Goal: Transaction & Acquisition: Purchase product/service

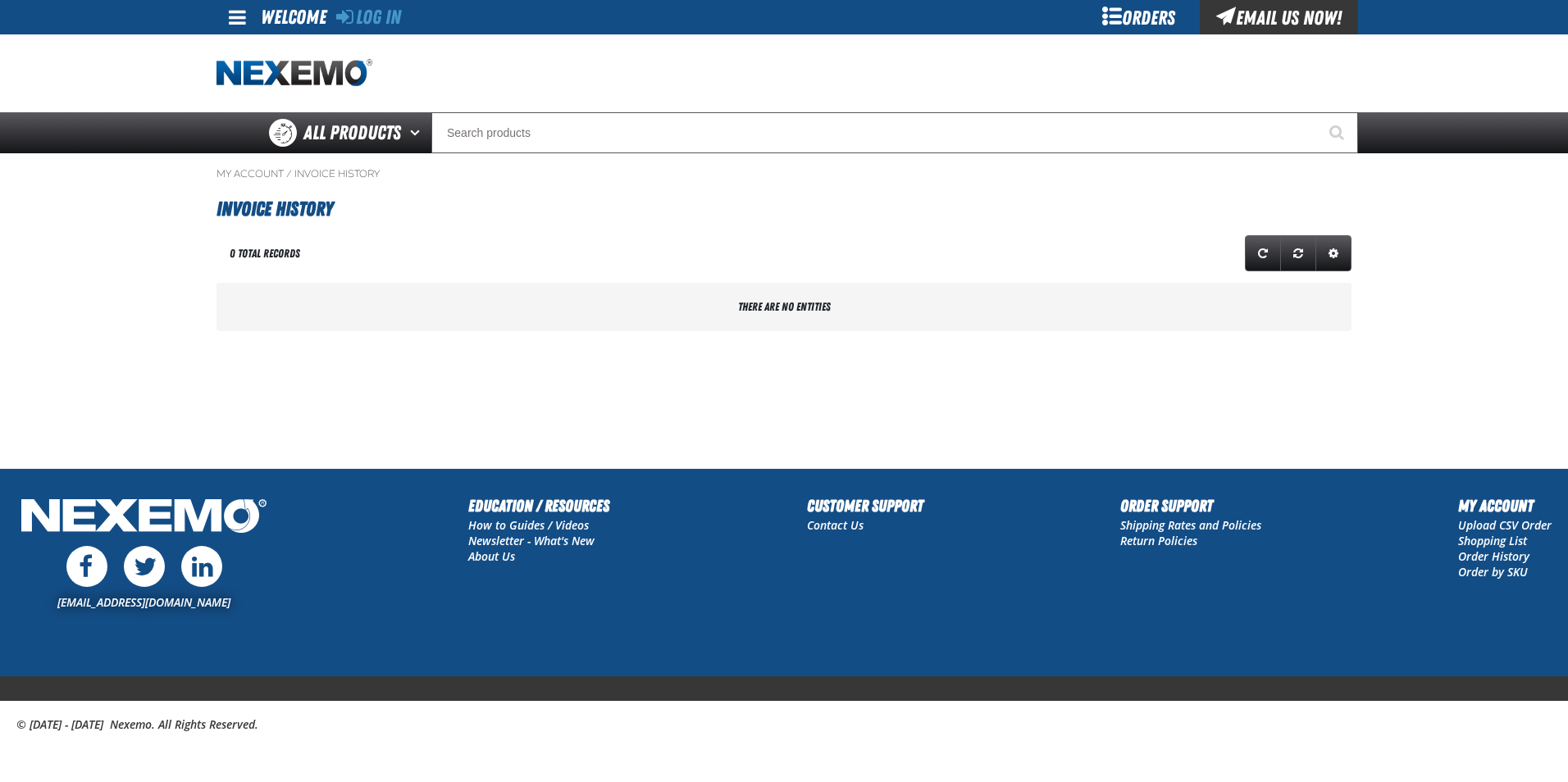
click at [1092, 15] on div "Orders" at bounding box center [1138, 17] width 123 height 34
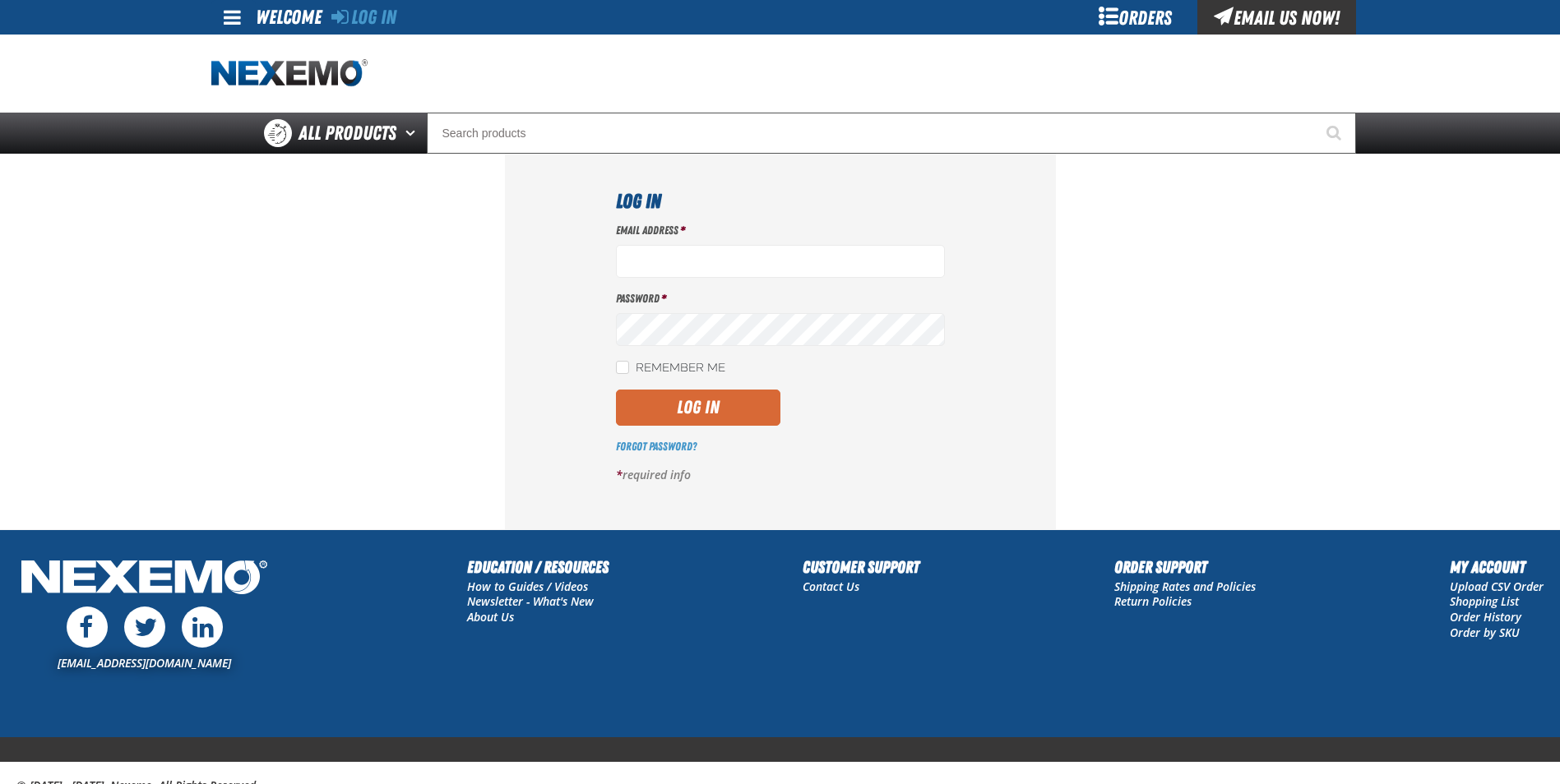
type input "[EMAIL_ADDRESS][DOMAIN_NAME]"
click at [696, 408] on button "Log In" at bounding box center [698, 408] width 165 height 36
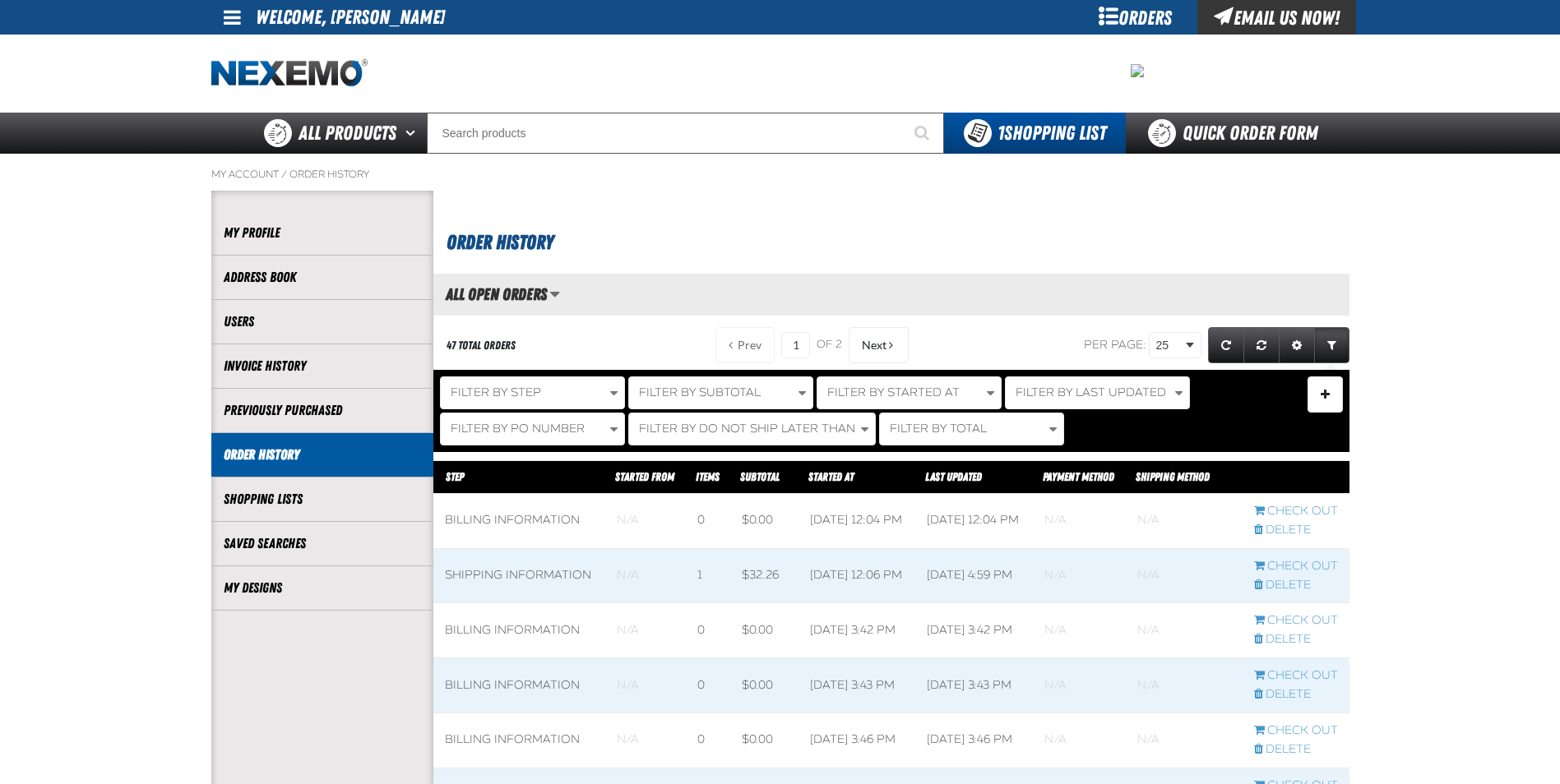
scroll to position [1, 1]
click at [315, 587] on link "My Designs" at bounding box center [323, 589] width 197 height 19
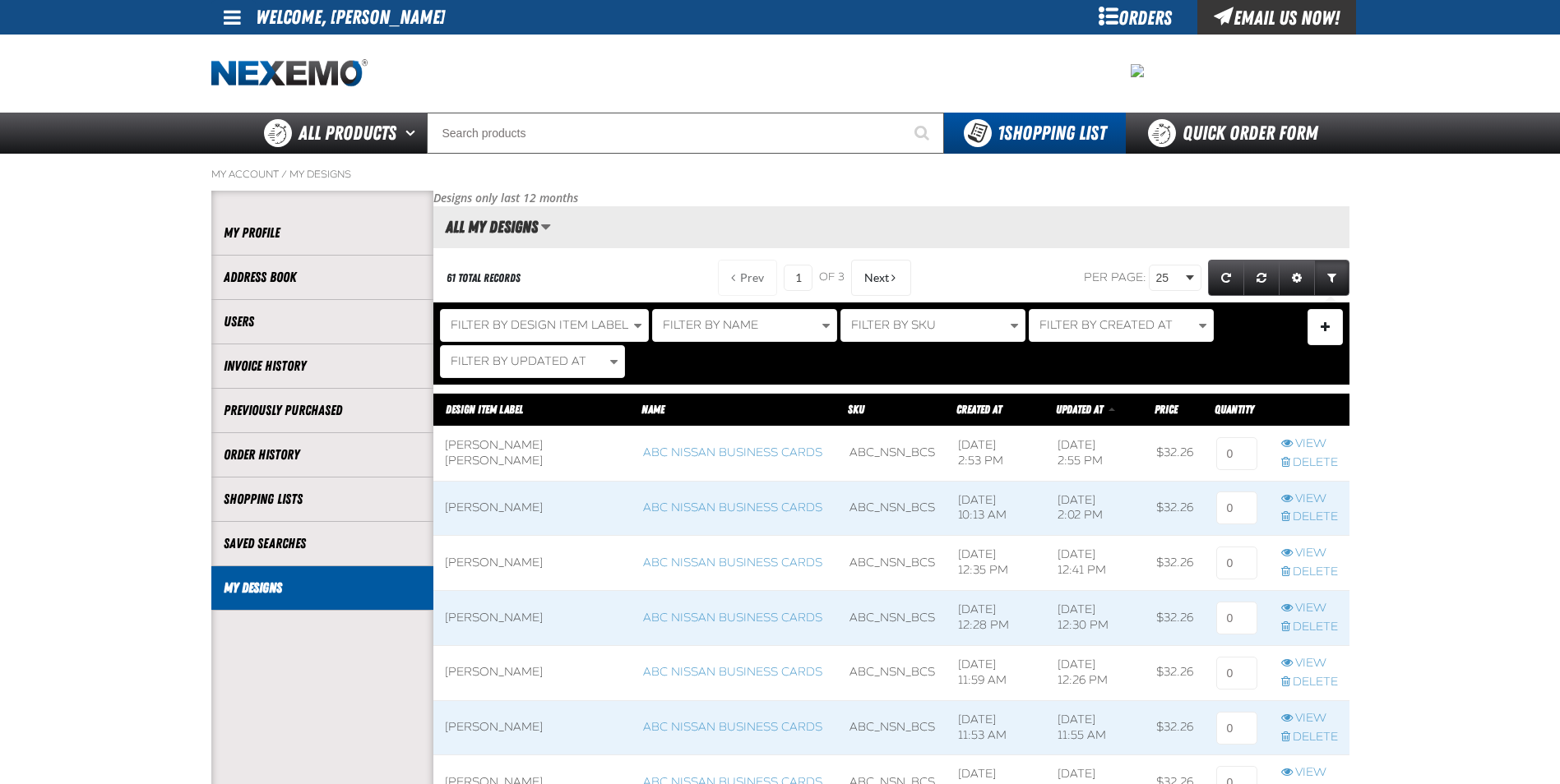
scroll to position [1, 1]
click at [298, 451] on link "Order History" at bounding box center [323, 455] width 197 height 19
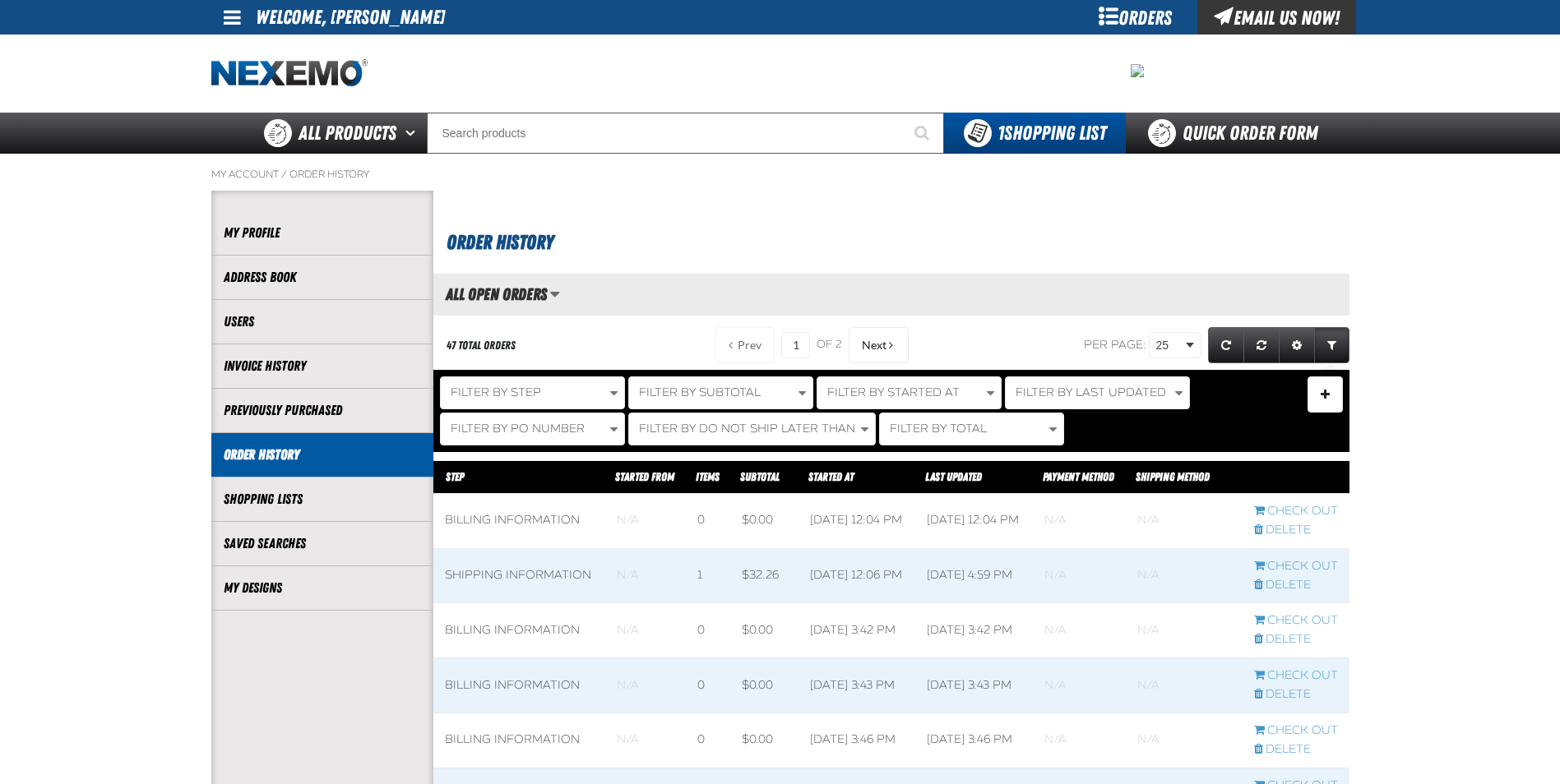
scroll to position [1, 1]
click at [916, 400] on button "Filter By Started At" at bounding box center [909, 392] width 185 height 33
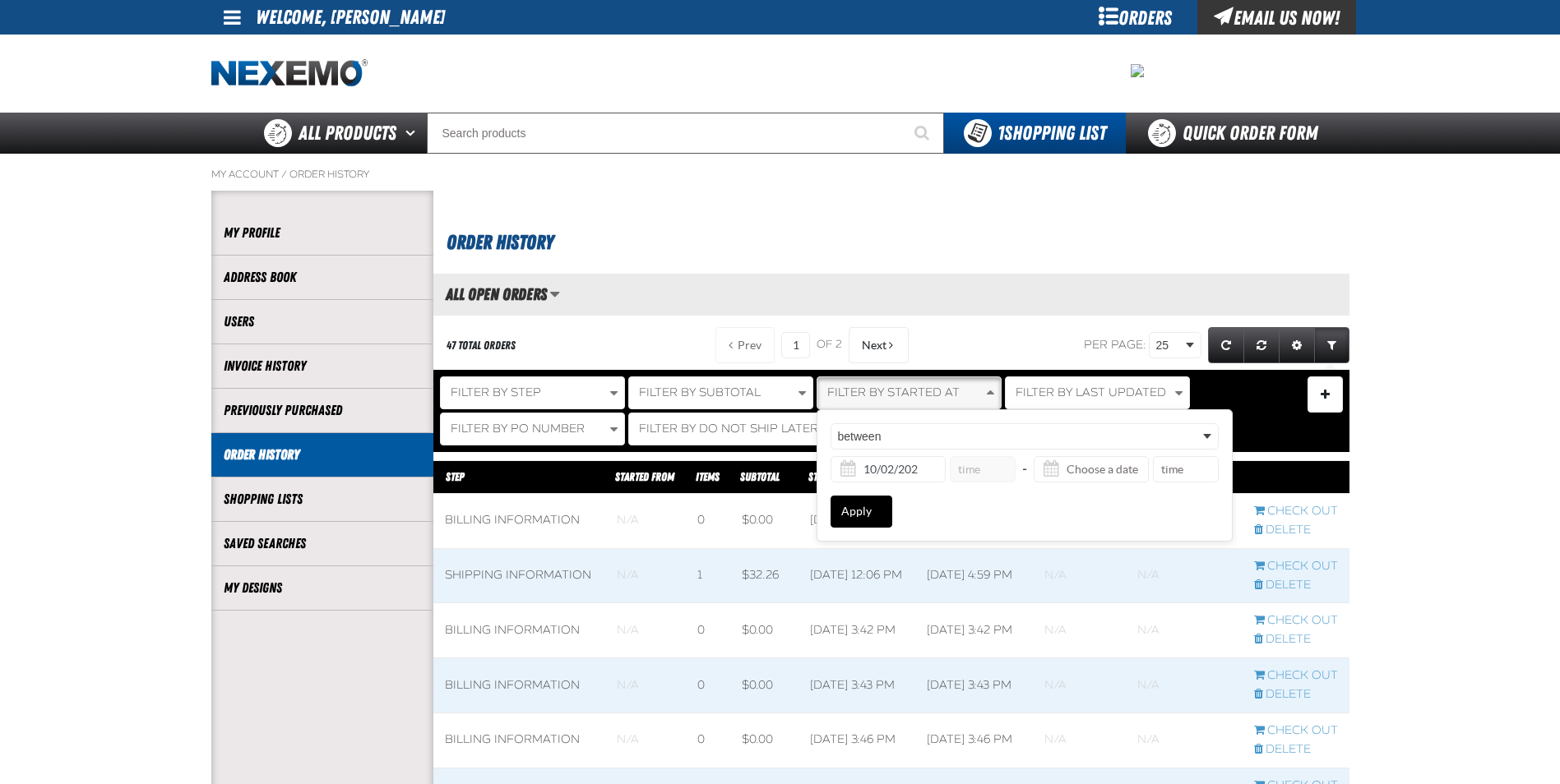
type input "10/02/2025"
type input "12:00 AM"
type input "10/02/2025"
click at [843, 514] on button "Apply" at bounding box center [861, 511] width 61 height 32
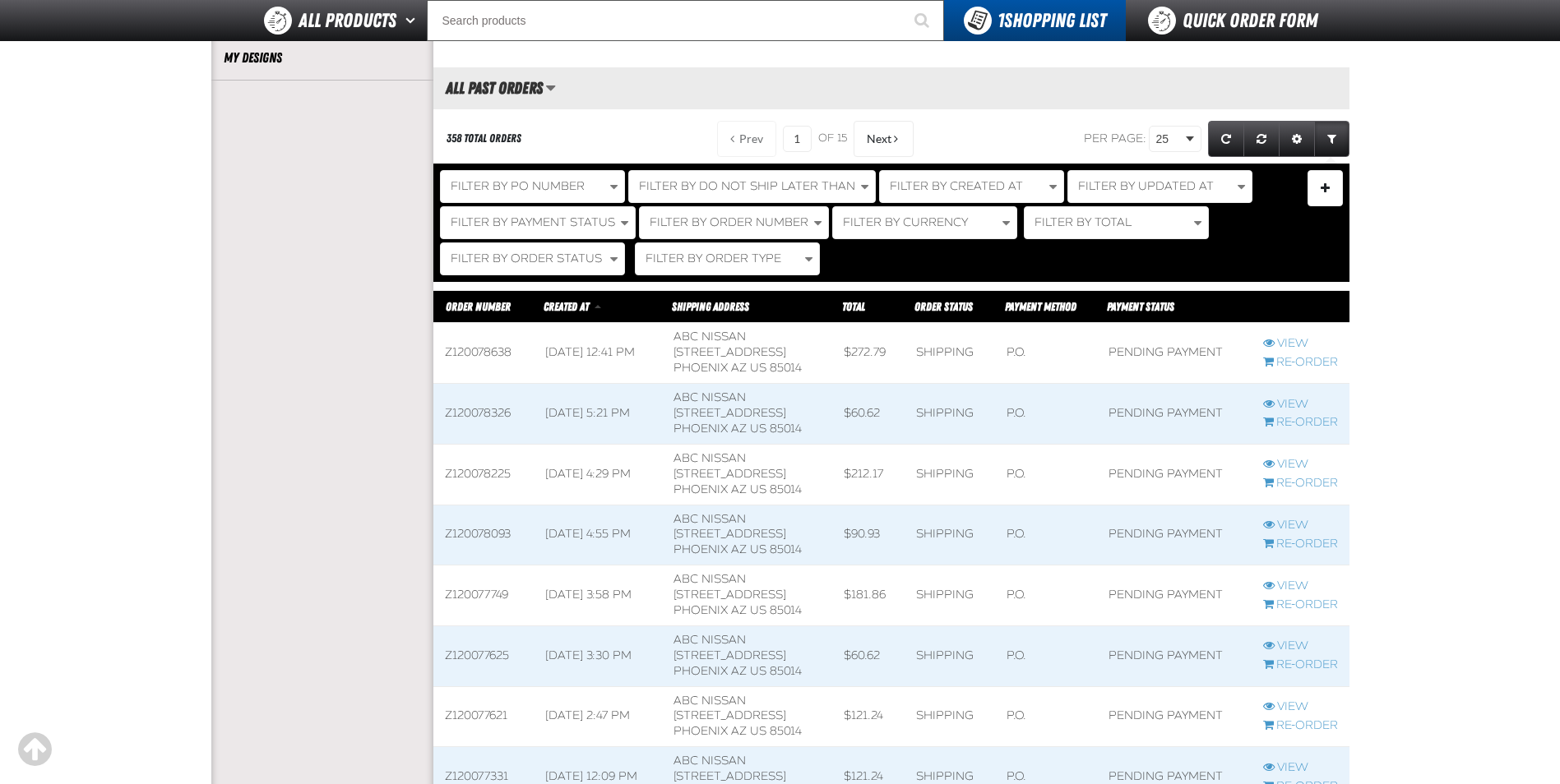
scroll to position [575, 0]
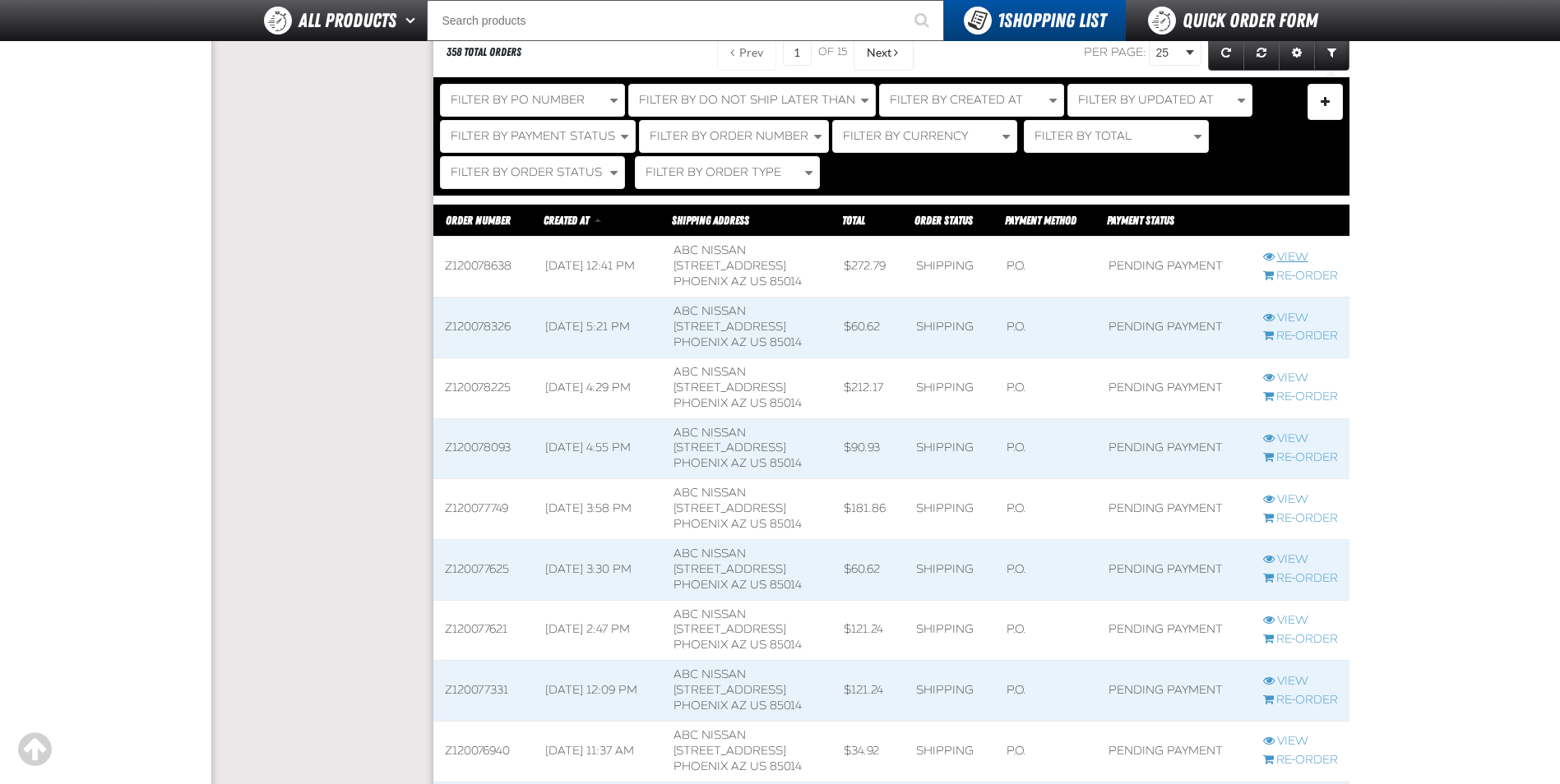
click at [1269, 259] on span "View Z120078638 order" at bounding box center [1269, 257] width 11 height 11
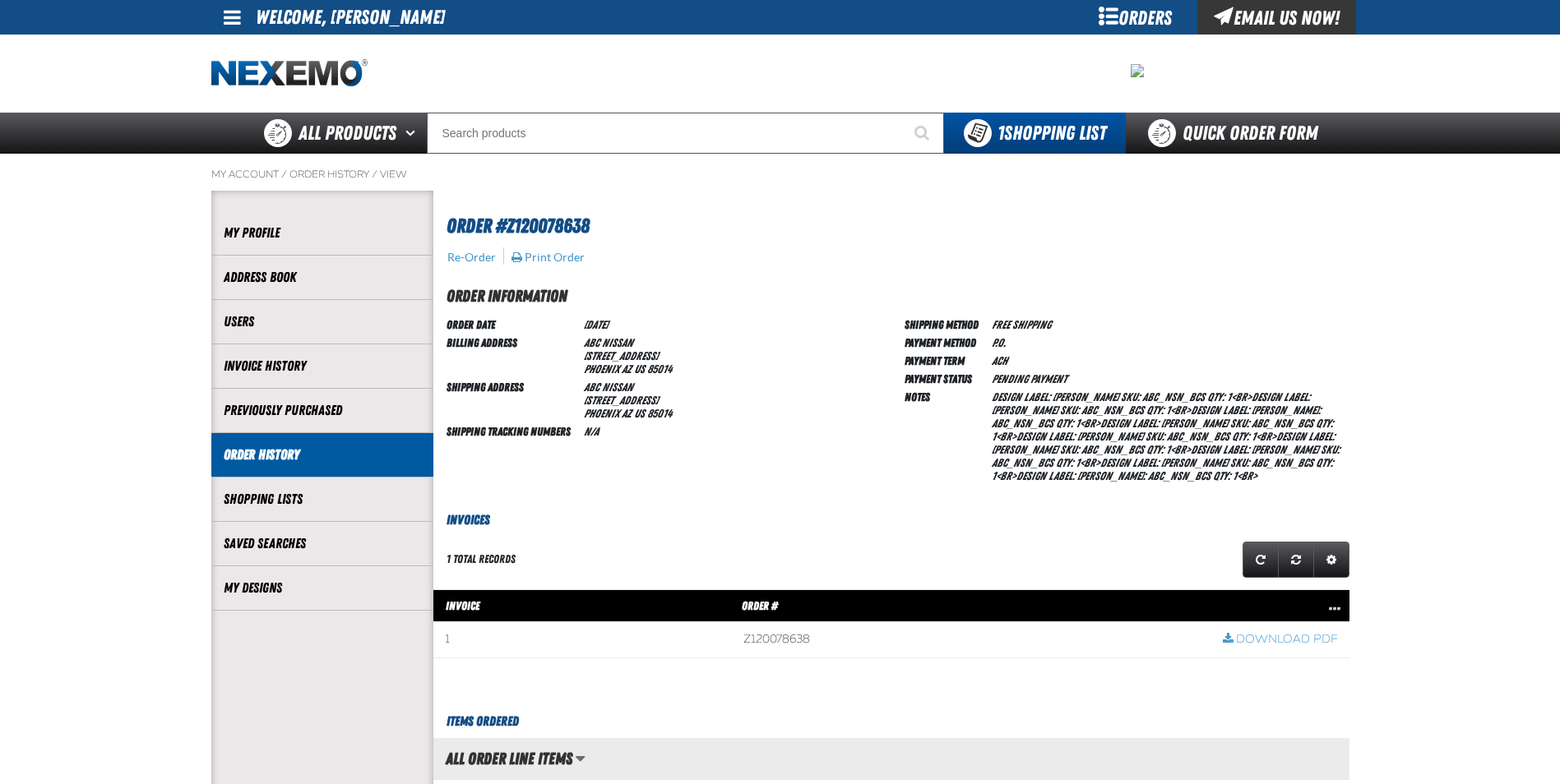
scroll to position [1, 1]
click at [285, 594] on link "My Designs" at bounding box center [323, 589] width 197 height 19
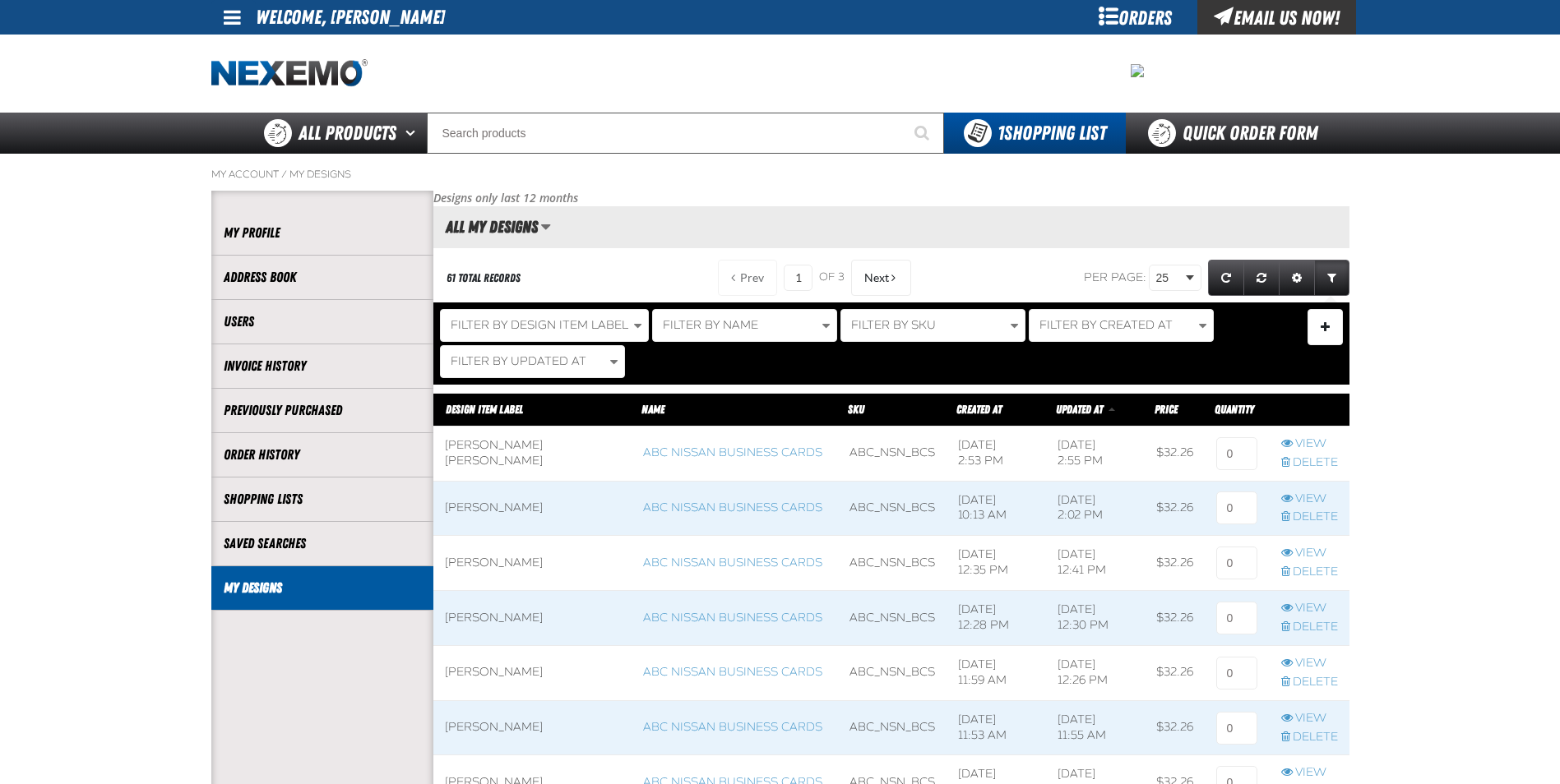
scroll to position [1, 1]
click at [1296, 446] on link "View" at bounding box center [1309, 444] width 57 height 15
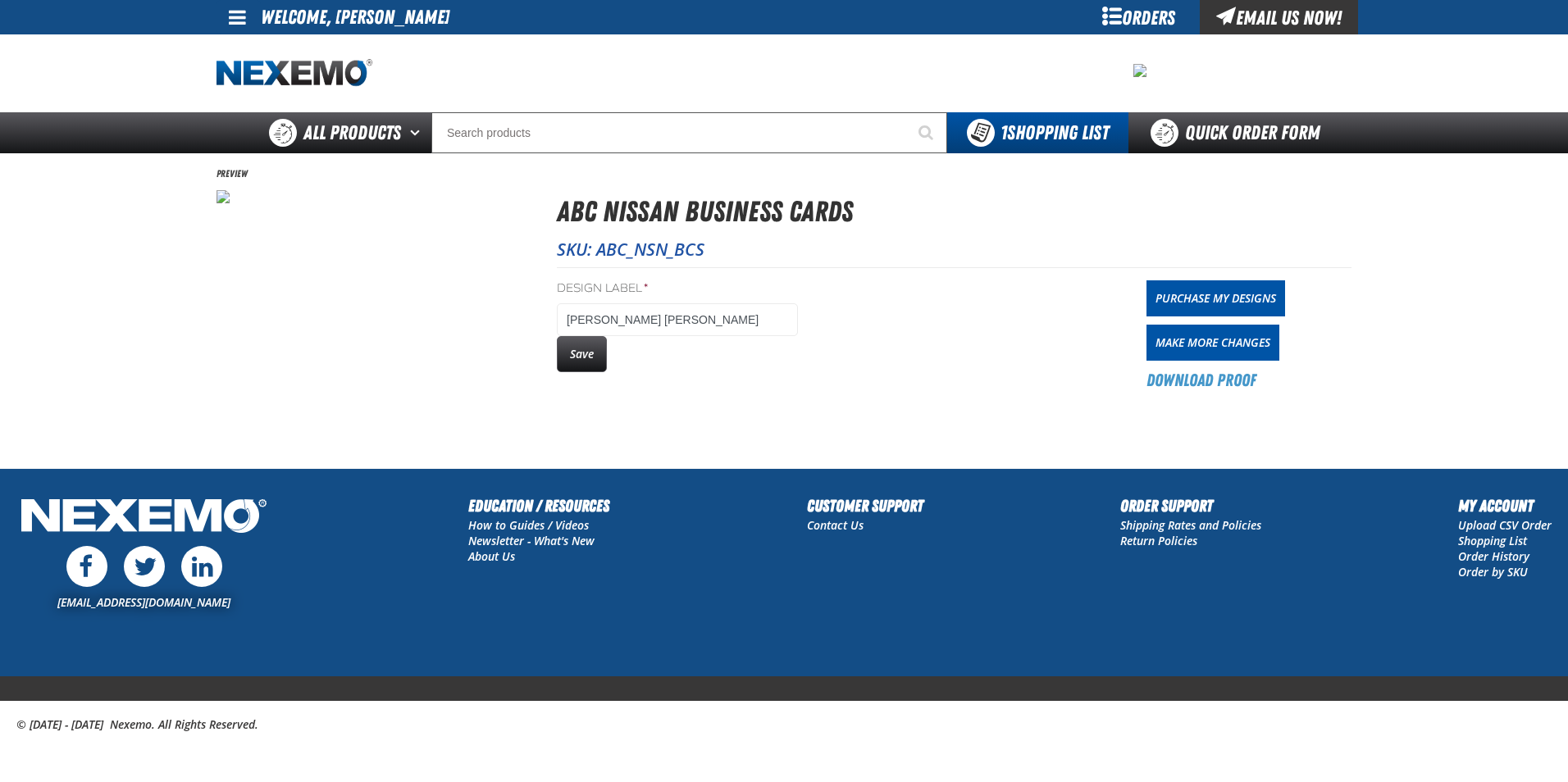
click at [1100, 24] on div "Orders" at bounding box center [1138, 17] width 123 height 34
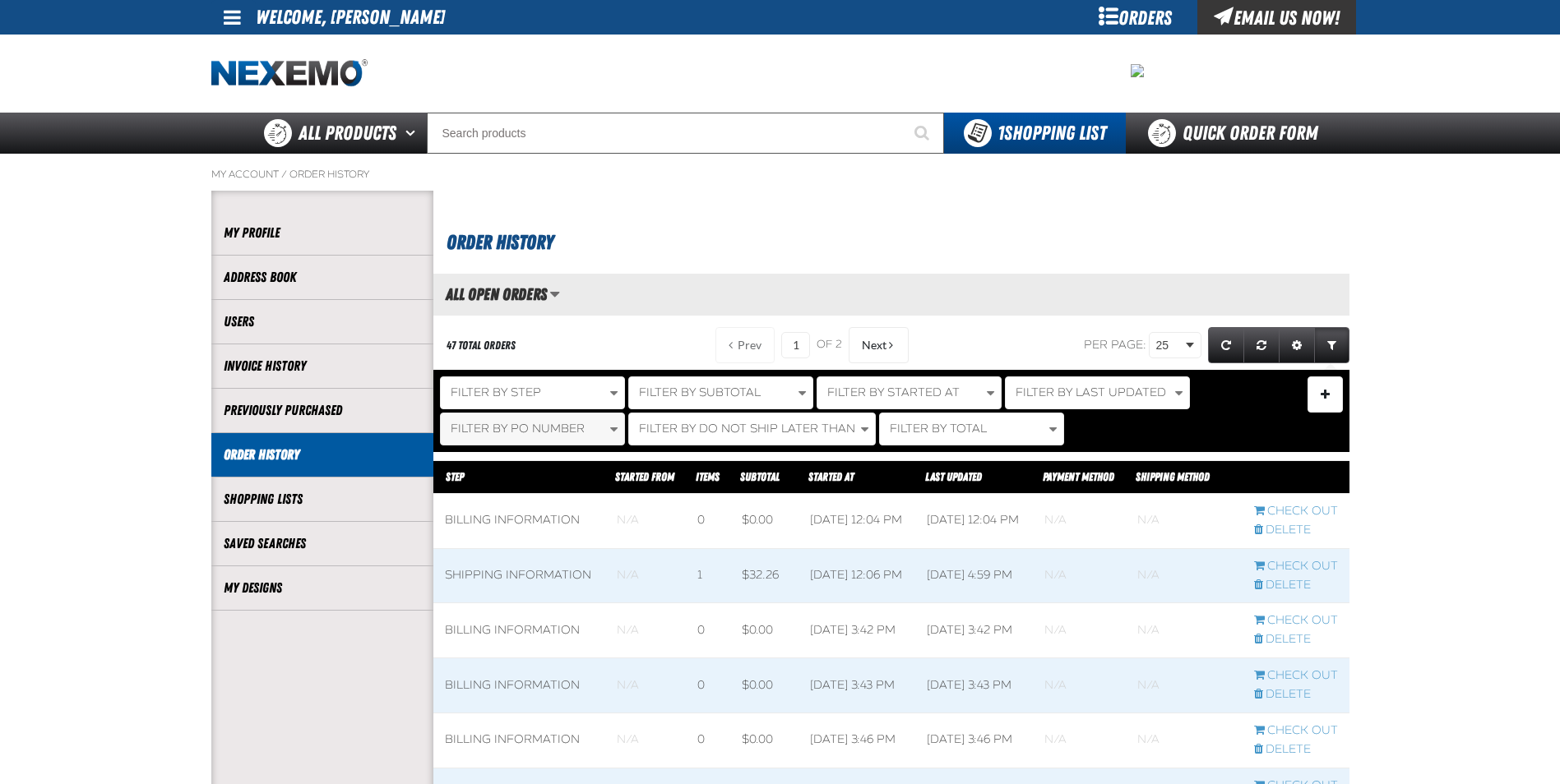
scroll to position [1, 1]
click at [356, 584] on link "My Designs" at bounding box center [323, 589] width 197 height 19
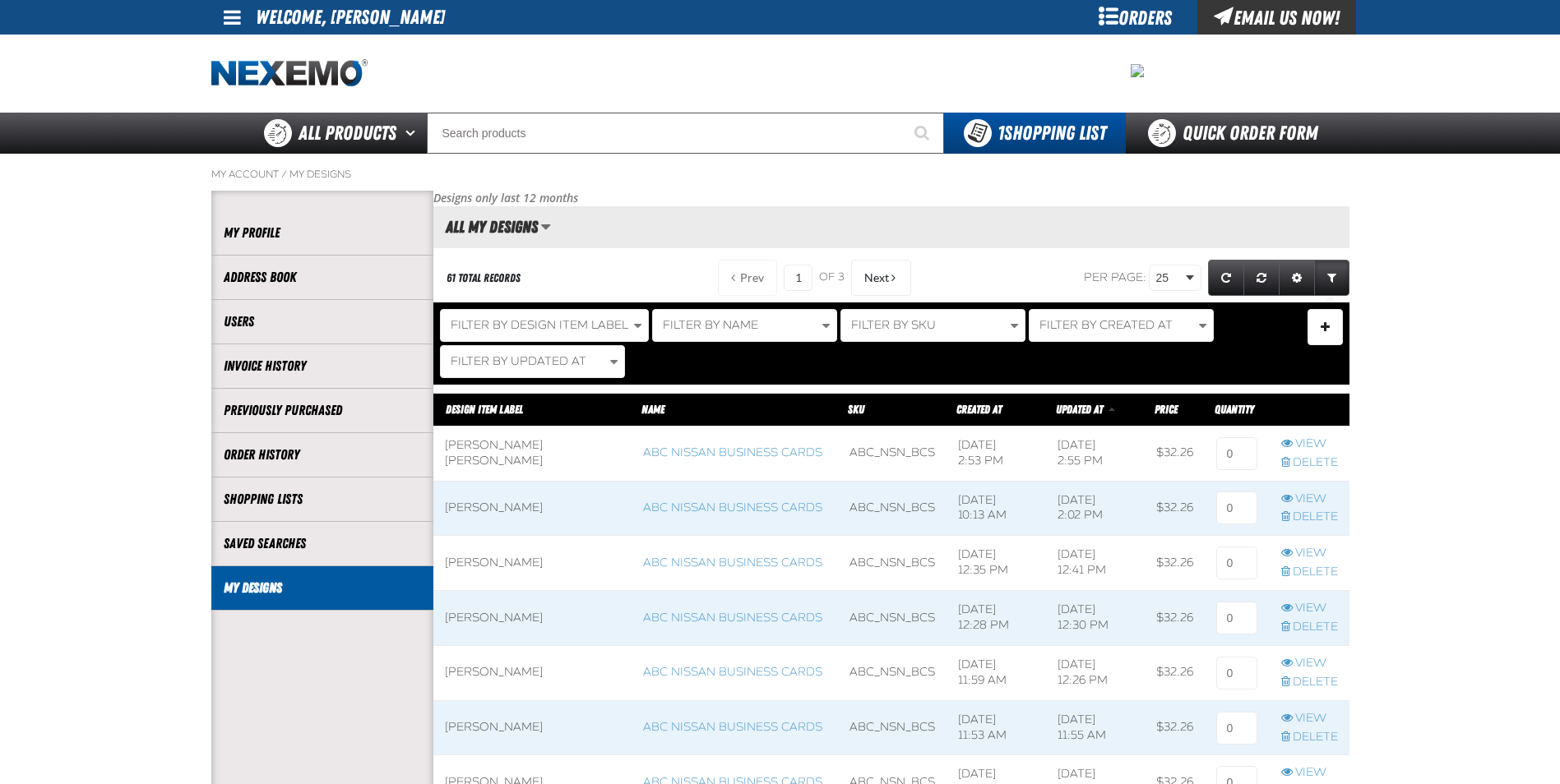
scroll to position [1, 1]
click at [1232, 458] on input at bounding box center [1236, 454] width 41 height 33
type input "1"
click at [1237, 514] on input at bounding box center [1236, 508] width 41 height 33
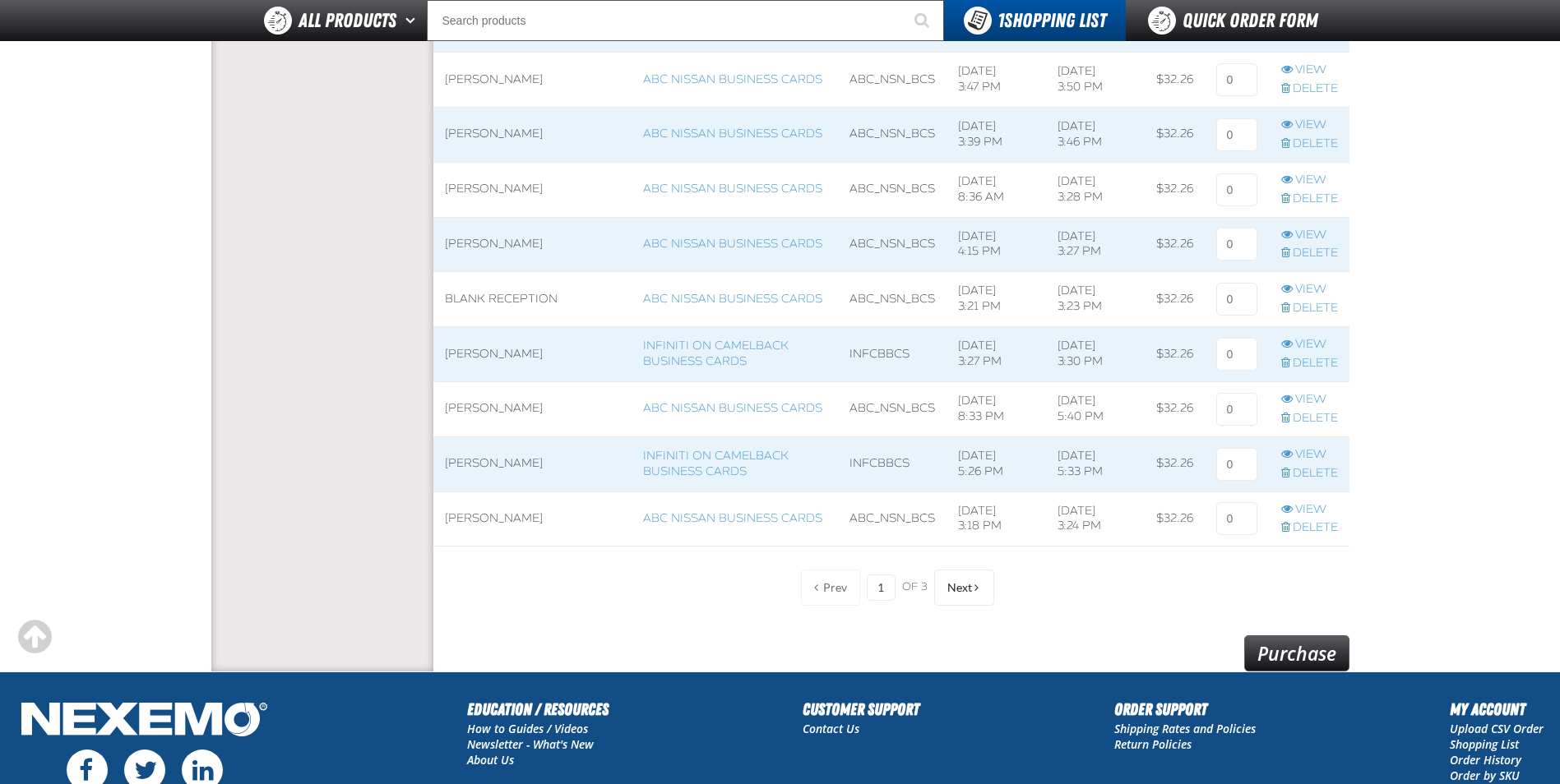
scroll to position [1413, 0]
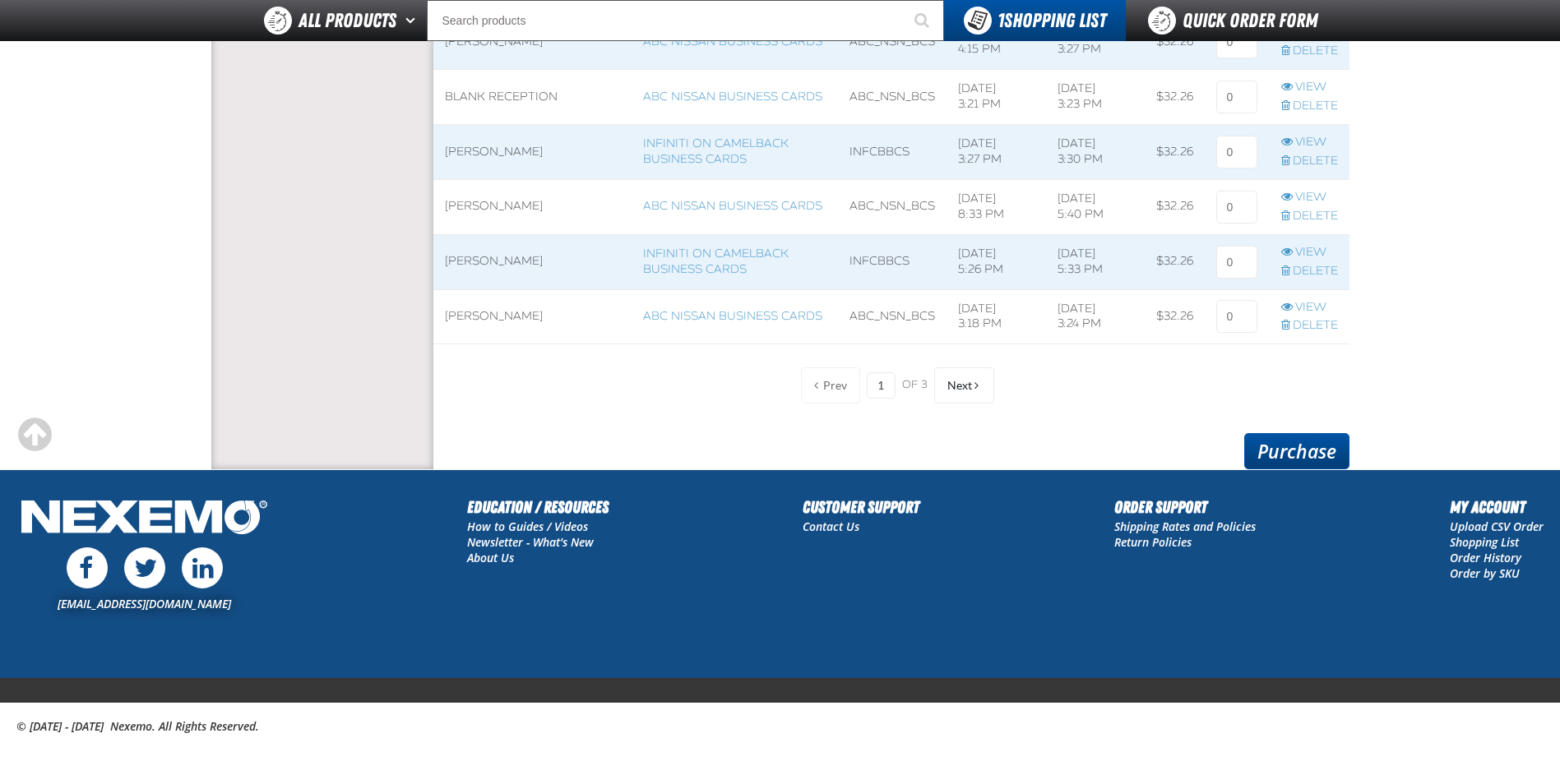
type input "1"
click at [1283, 451] on link "Purchase" at bounding box center [1297, 452] width 105 height 36
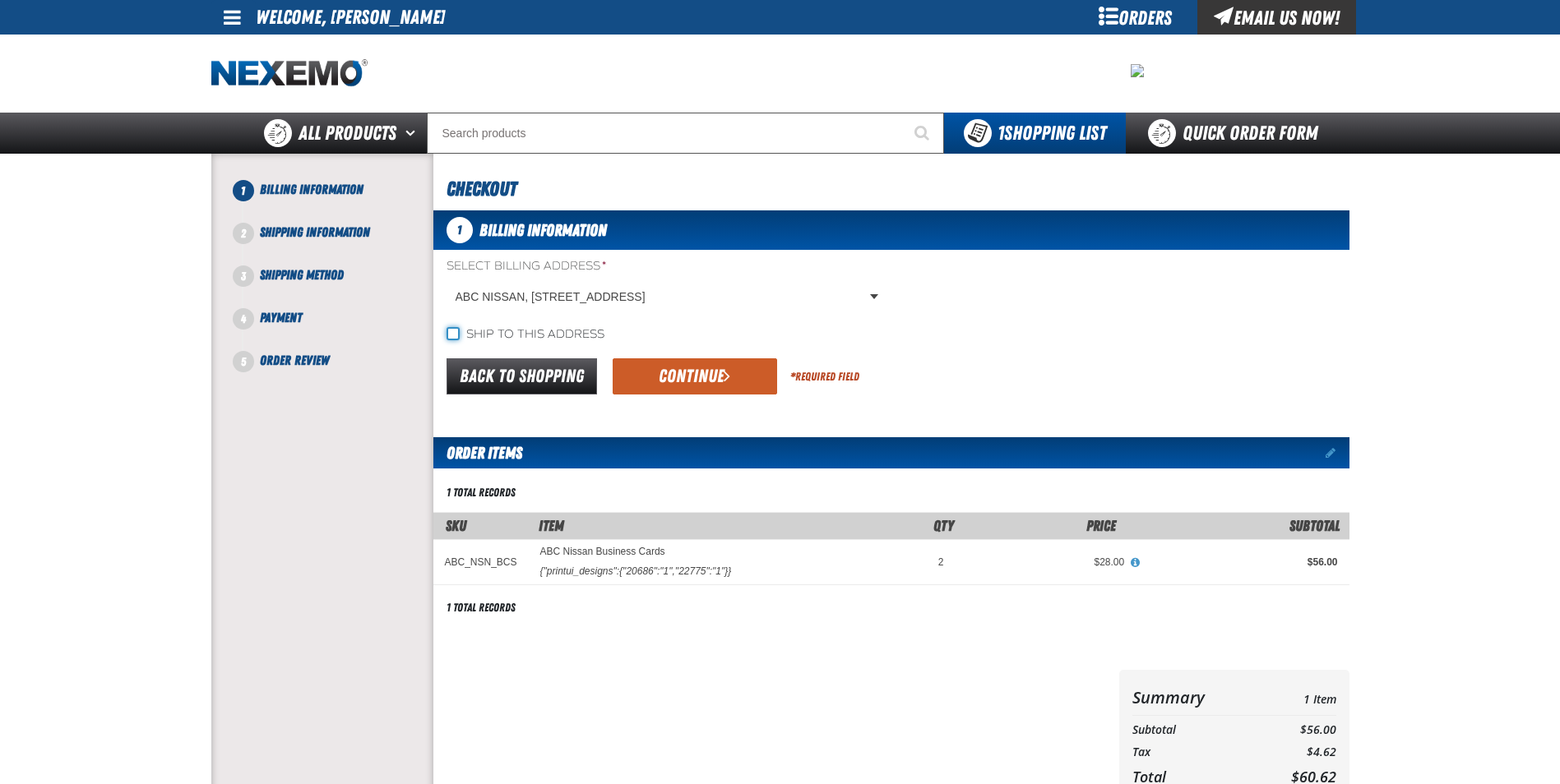
click at [456, 337] on input "Ship to this address" at bounding box center [453, 334] width 13 height 13
checkbox input "true"
click at [685, 362] on button "Continue" at bounding box center [695, 376] width 165 height 36
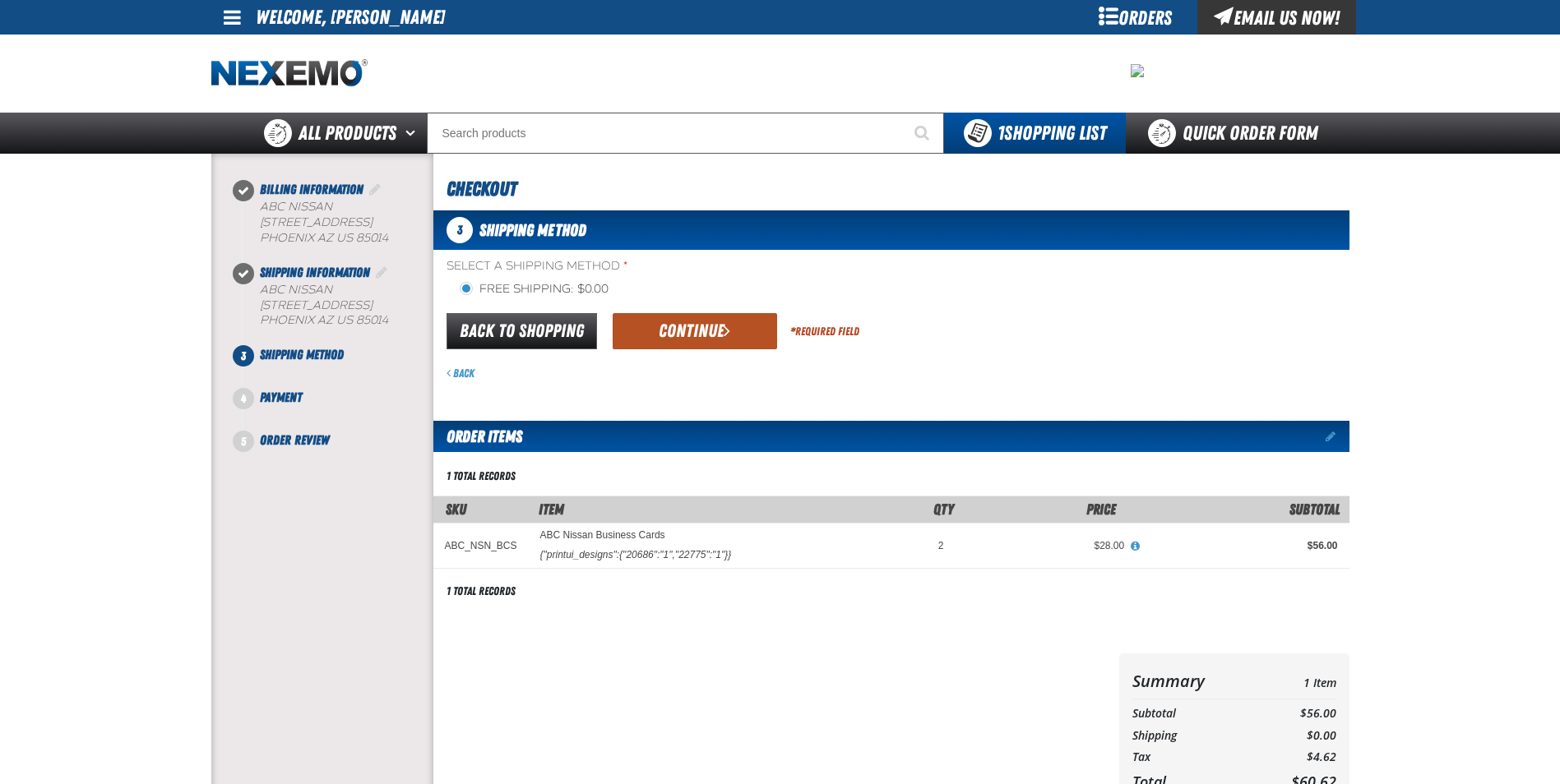
click at [702, 329] on button "Continue" at bounding box center [695, 331] width 165 height 36
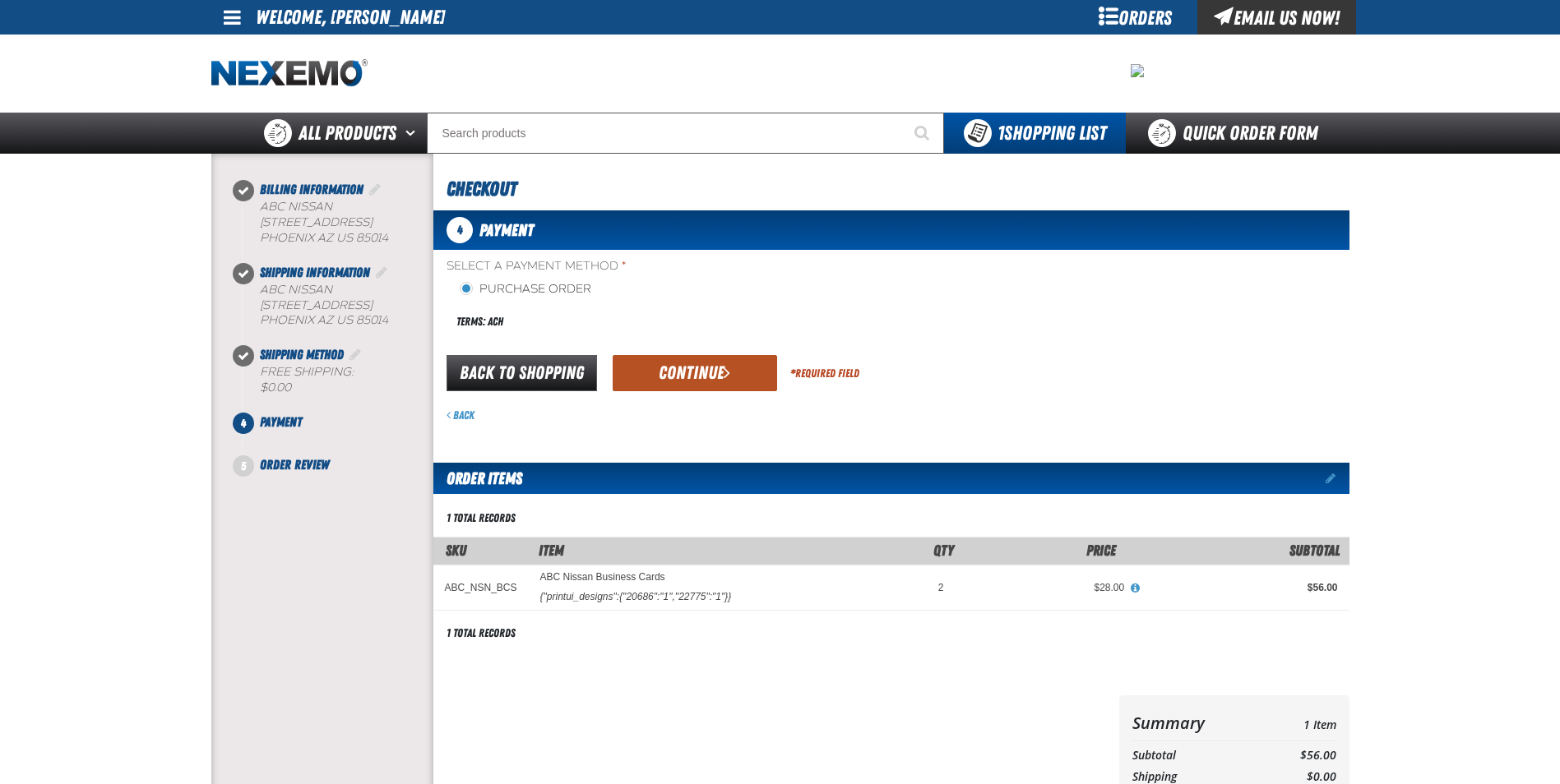
click at [711, 378] on button "Continue" at bounding box center [695, 373] width 165 height 36
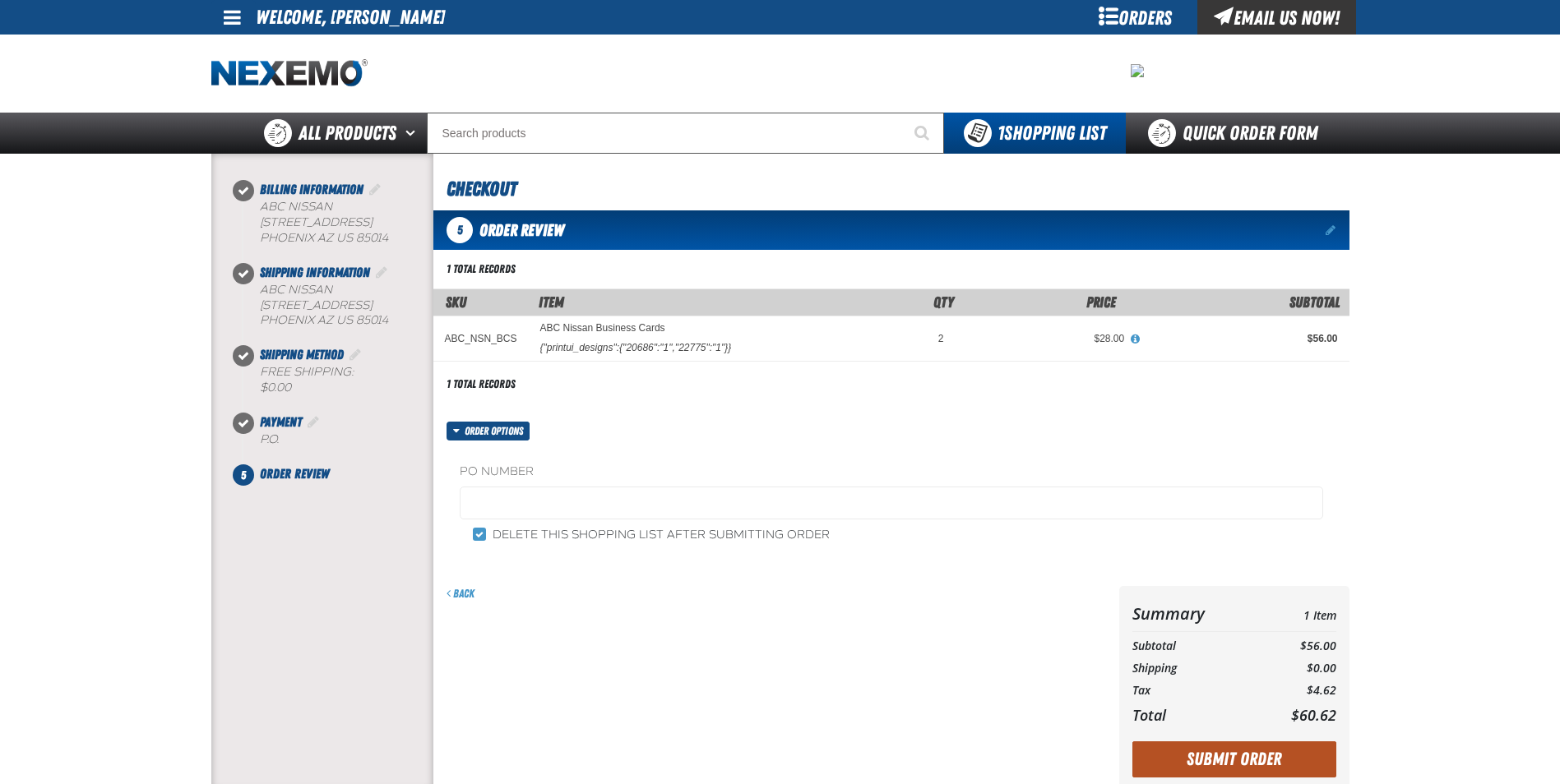
click at [1283, 763] on button "Submit Order" at bounding box center [1234, 760] width 204 height 36
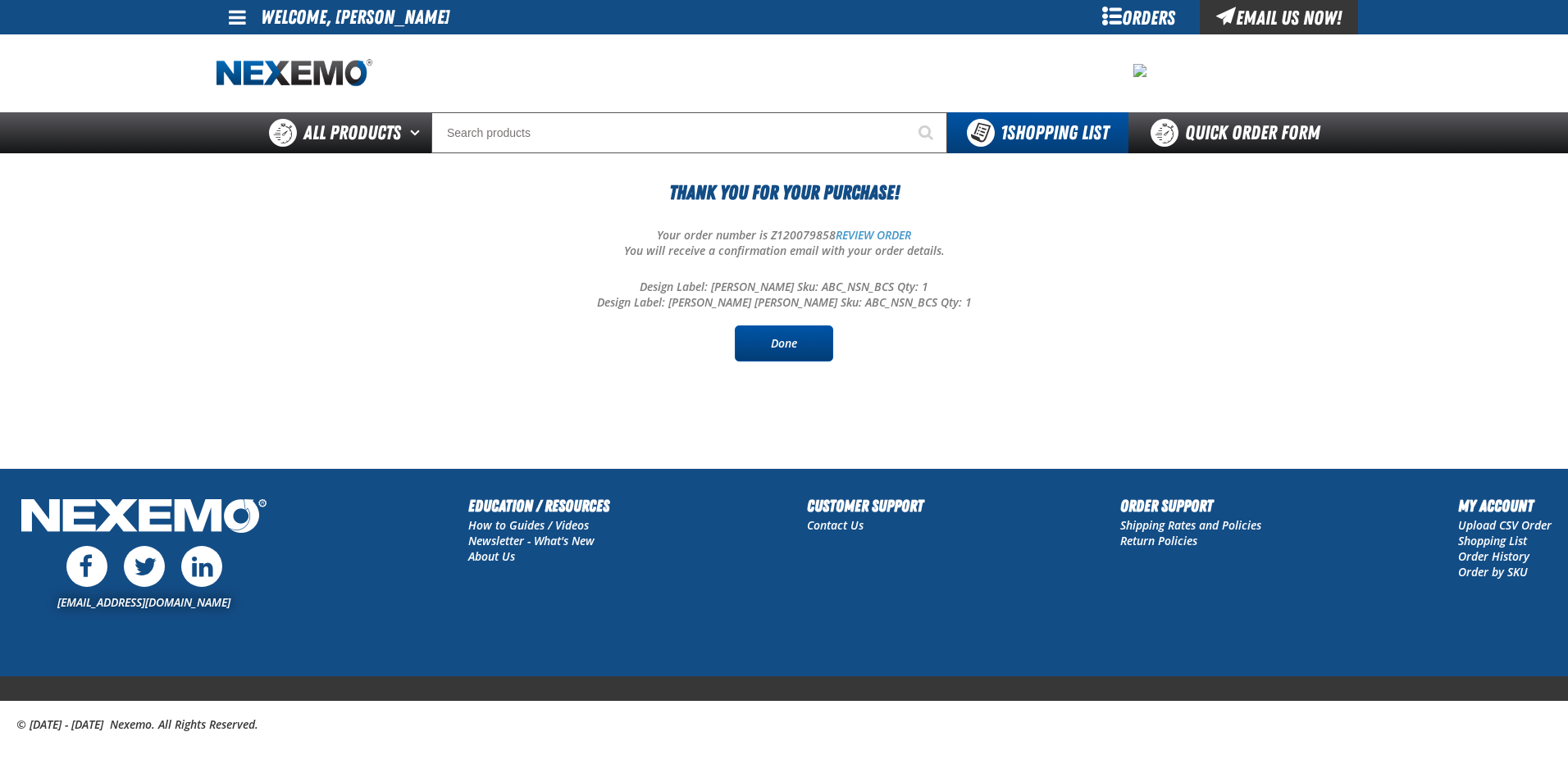
click at [783, 351] on link "Done" at bounding box center [784, 344] width 98 height 36
